Goal: Task Accomplishment & Management: Manage account settings

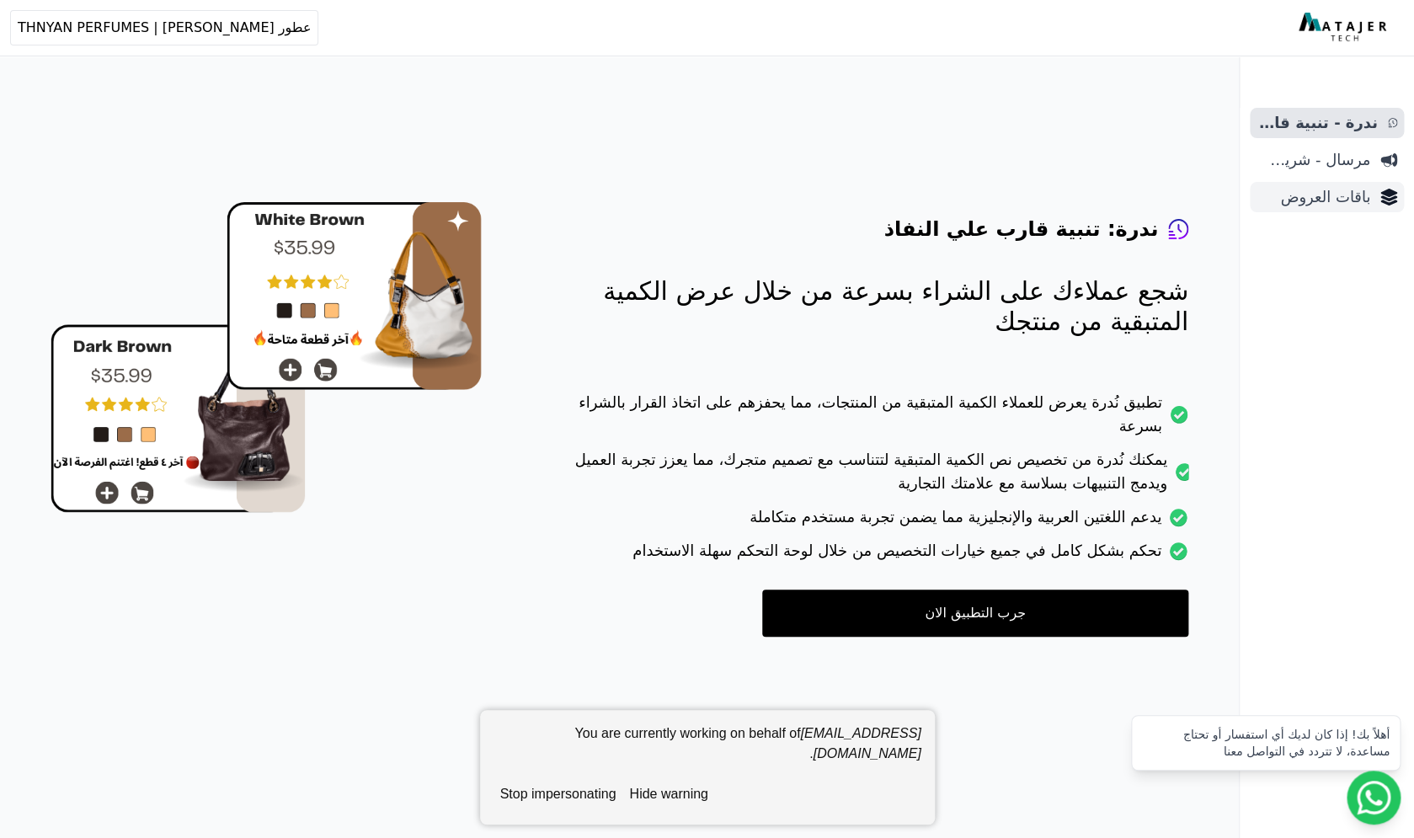
click at [1352, 205] on span "باقات العروض" at bounding box center [1314, 197] width 114 height 24
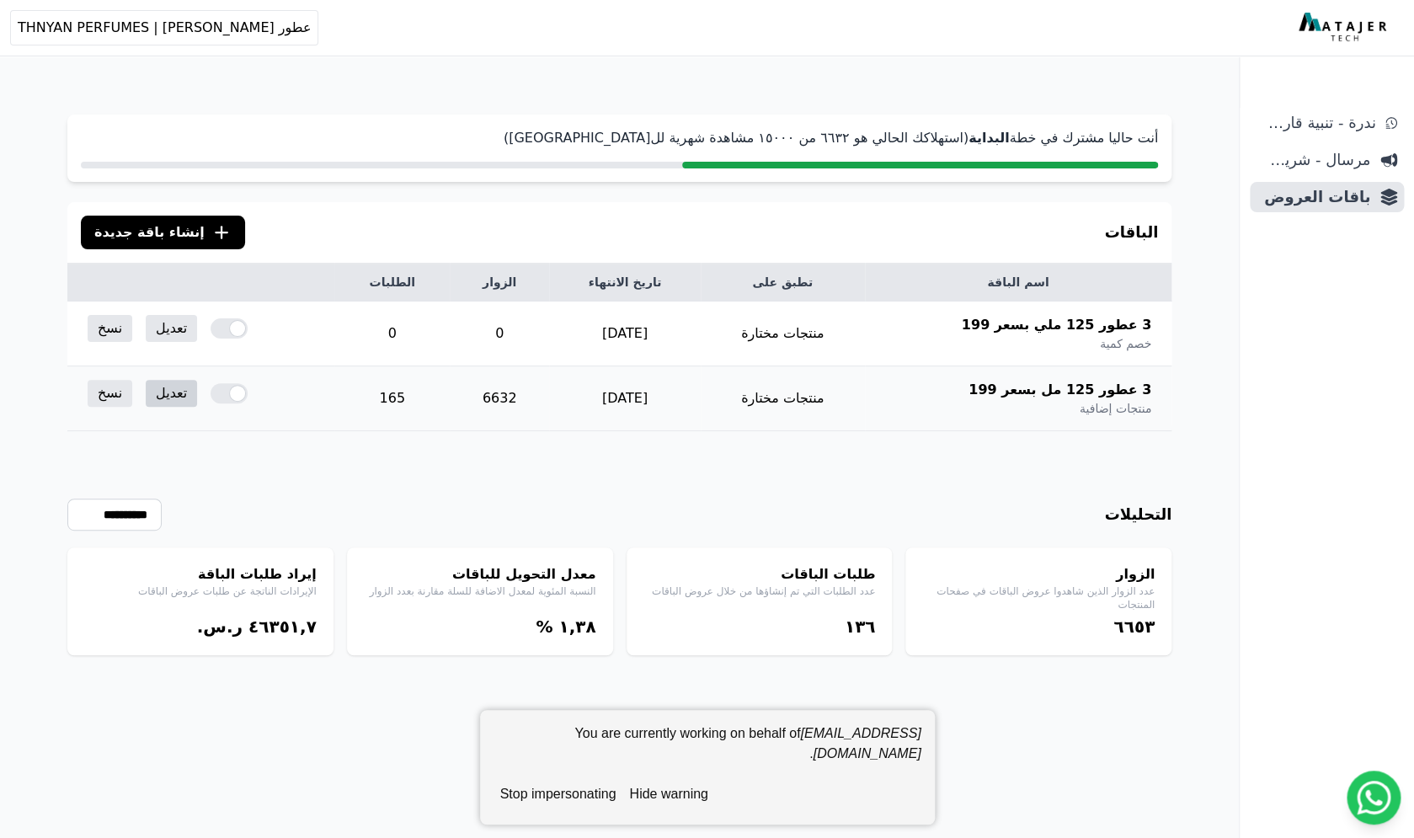
click at [157, 390] on link "تعديل" at bounding box center [171, 393] width 51 height 27
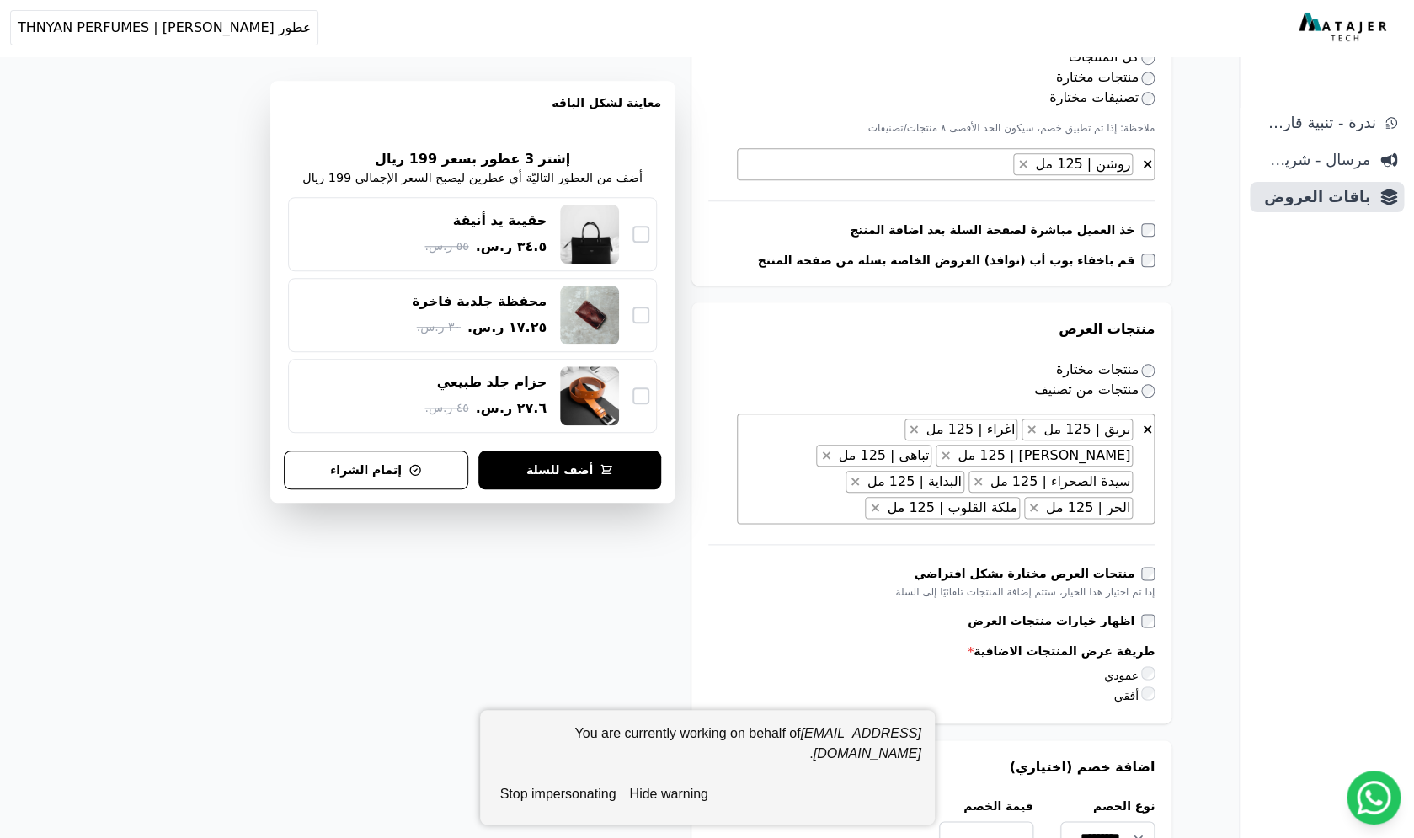
scroll to position [547, 0]
click at [1102, 163] on textarea "Search" at bounding box center [944, 166] width 412 height 20
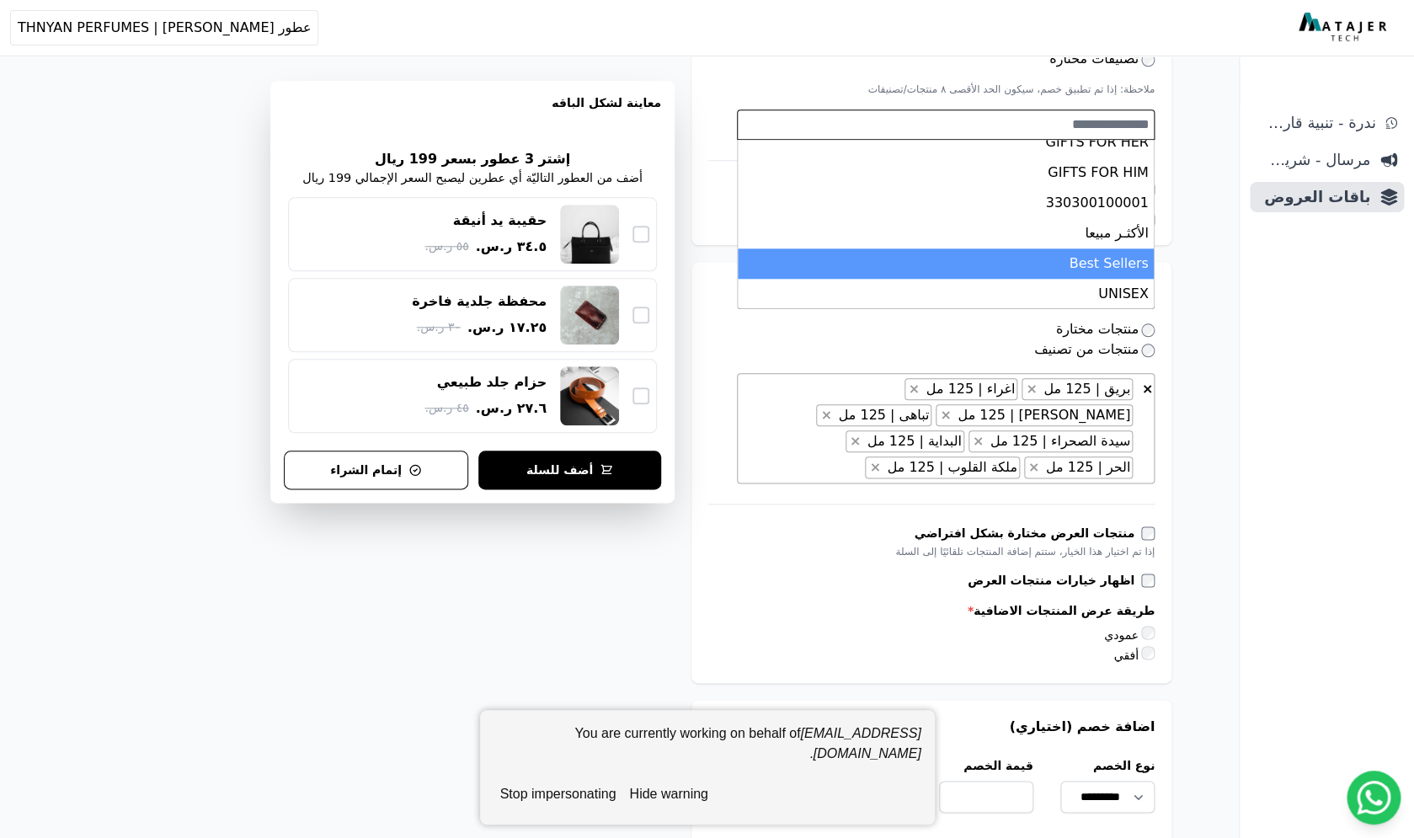
scroll to position [0, 0]
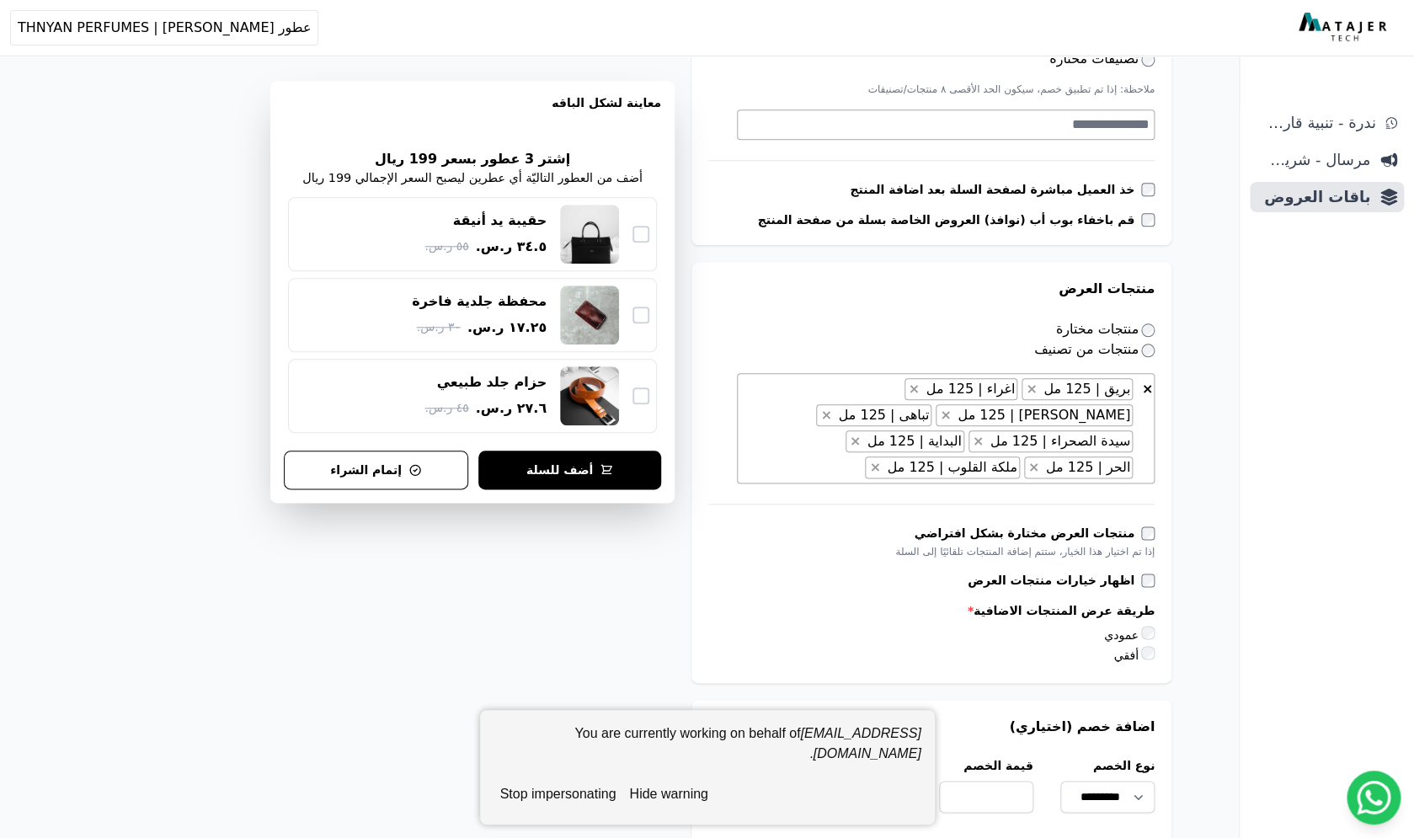
click at [1202, 216] on div "**********" at bounding box center [619, 572] width 1239 height 2186
